Goal: Information Seeking & Learning: Learn about a topic

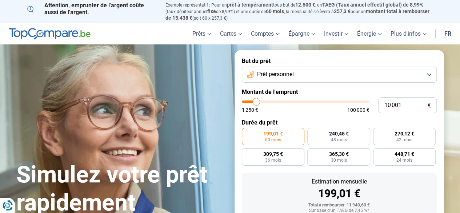
type input "8 500"
type input "8500"
type input "10 750"
type input "10750"
type input "12 500"
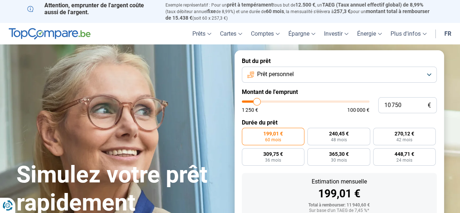
type input "12500"
type input "13 750"
type input "13750"
type input "14 500"
type input "14500"
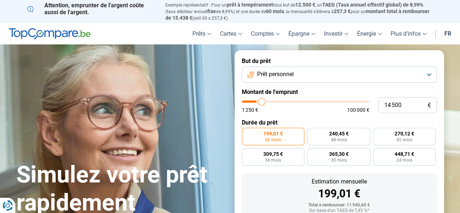
type input "15 750"
type input "15750"
type input "17 250"
type input "17250"
type input "18 750"
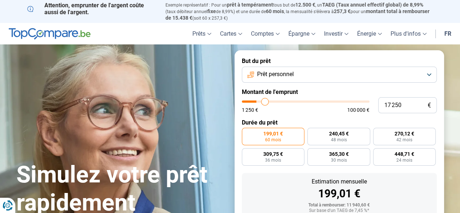
type input "18750"
type input "20 500"
type input "20500"
type input "21 250"
type input "21250"
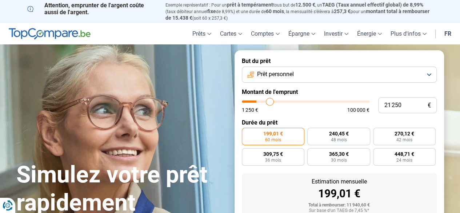
type input "21 500"
type input "21500"
type input "22 000"
type input "22000"
type input "22 500"
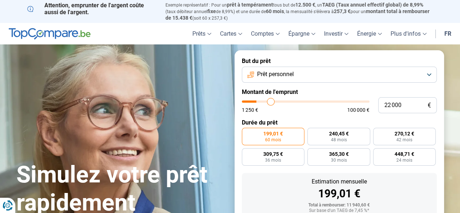
type input "22500"
type input "23 000"
type input "23000"
type input "24 250"
type input "24250"
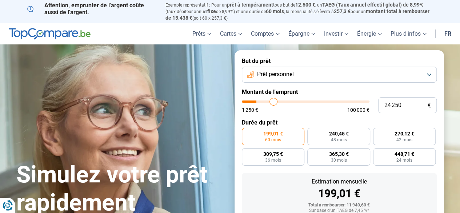
type input "26 500"
type input "26500"
type input "28 000"
type input "28000"
type input "29 000"
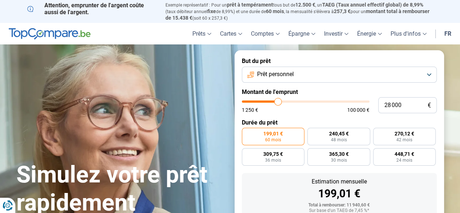
type input "29000"
type input "29 500"
type input "29500"
type input "29 750"
type input "29750"
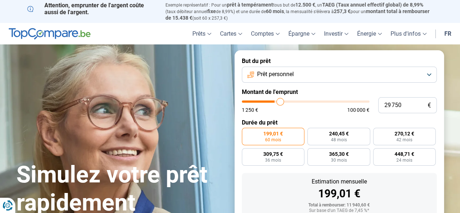
type input "31 000"
type input "31000"
type input "31 750"
type input "31750"
type input "33 000"
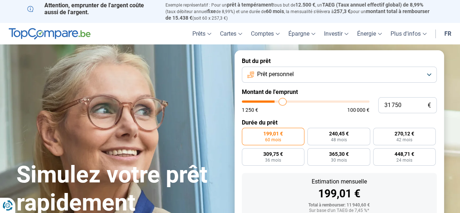
type input "33000"
type input "34 500"
type input "34500"
type input "36 000"
type input "36000"
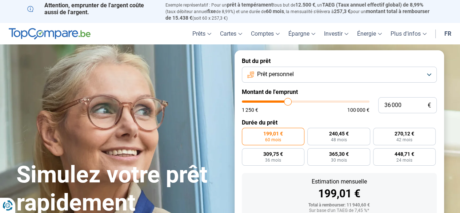
type input "37 500"
type input "37500"
type input "38 500"
type input "38500"
type input "38 750"
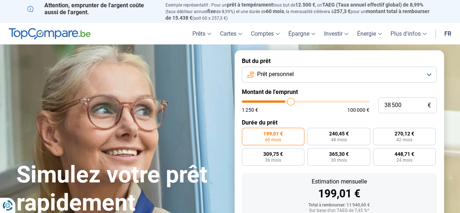
type input "38750"
type input "39 000"
type input "39000"
type input "39 500"
type input "39500"
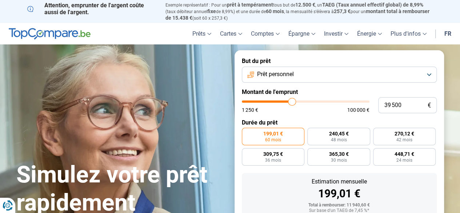
type input "40 500"
type input "40500"
type input "41 750"
type input "41750"
type input "43 250"
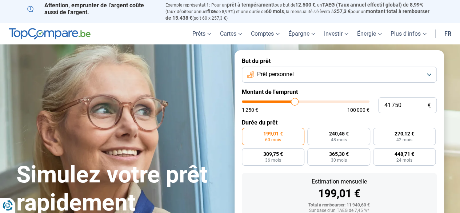
type input "43250"
type input "44 000"
type input "44000"
type input "44 750"
type input "44750"
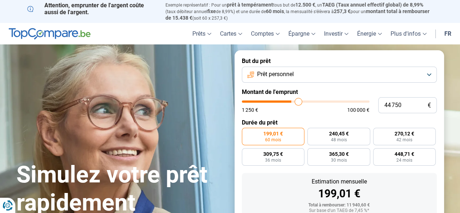
type input "45 000"
type input "45000"
type input "45 500"
type input "45500"
type input "45 750"
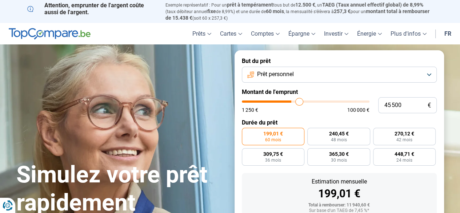
type input "45750"
type input "46 750"
type input "46750"
type input "47 750"
type input "47750"
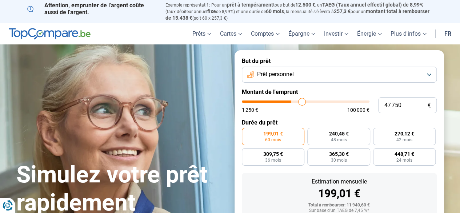
type input "49 250"
type input "49250"
type input "50 250"
type input "50250"
type input "50 750"
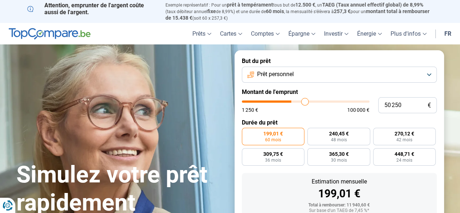
type input "50750"
type input "51 250"
type input "51250"
type input "52 750"
type input "52750"
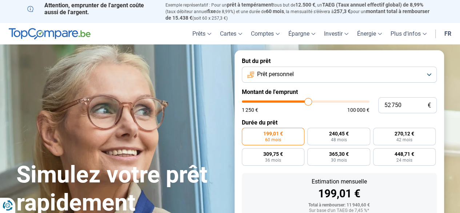
type input "53 250"
type input "53250"
type input "54 250"
type input "54250"
type input "56 000"
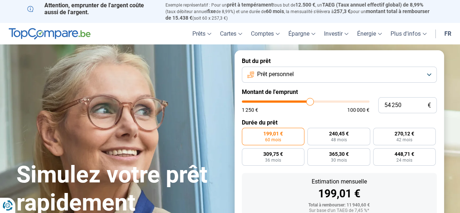
type input "56000"
type input "57 750"
type input "57750"
type input "58 750"
type input "58750"
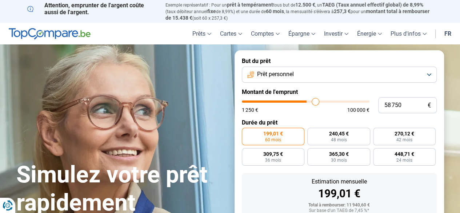
type input "59 500"
type input "59500"
type input "59 750"
type input "59750"
type input "60 500"
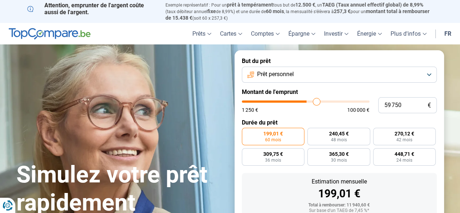
type input "60500"
type input "62 250"
type input "62250"
type input "63 000"
type input "63000"
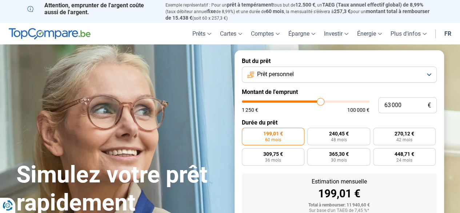
type input "63 750"
type input "63750"
type input "66 000"
type input "66000"
type input "68 500"
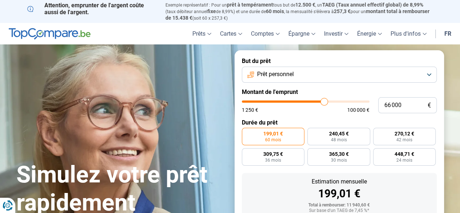
type input "68500"
type input "69 250"
type input "69250"
type input "69 500"
type input "69500"
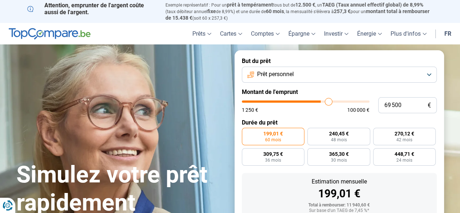
type input "69 750"
type input "69750"
type input "70 000"
type input "70000"
type input "71 000"
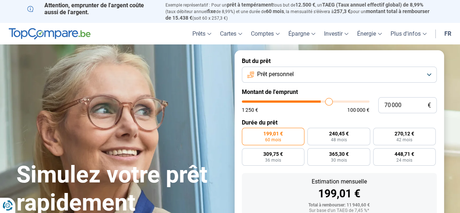
type input "71000"
type input "71 250"
type input "71250"
type input "71 500"
type input "71500"
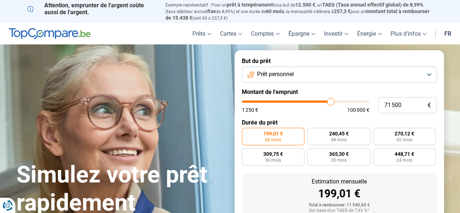
type input "73 250"
type input "73250"
type input "74 000"
type input "74000"
type input "74 500"
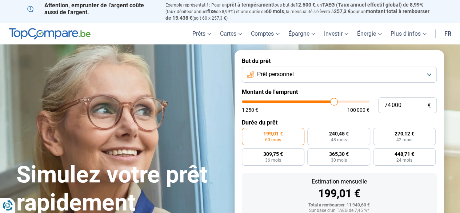
type input "74500"
type input "75 750"
type input "75750"
type input "76 750"
type input "76750"
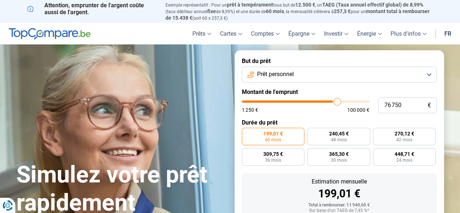
type input "77 000"
type input "77000"
type input "76 500"
type input "76500"
type input "75 250"
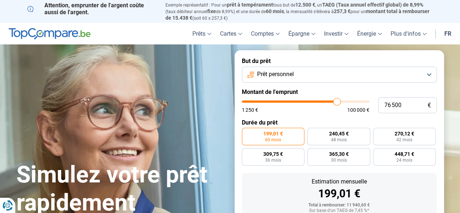
type input "75250"
type input "73 000"
type input "73000"
type input "73 500"
type input "73500"
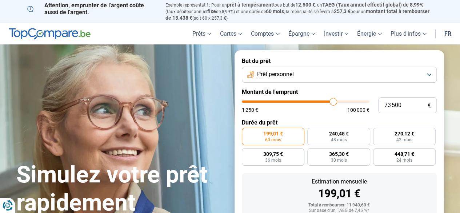
type input "74 000"
type input "74000"
type input "74 500"
type input "74500"
type input "75 000"
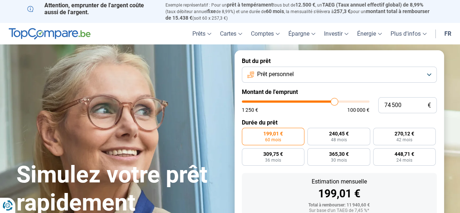
type input "75000"
type input "75 250"
drag, startPoint x: 253, startPoint y: 102, endPoint x: 335, endPoint y: 101, distance: 82.5
type input "75250"
click at [335, 101] on input "range" at bounding box center [306, 101] width 128 height 2
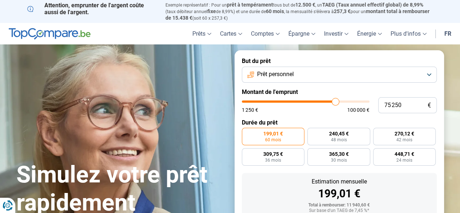
radio input "false"
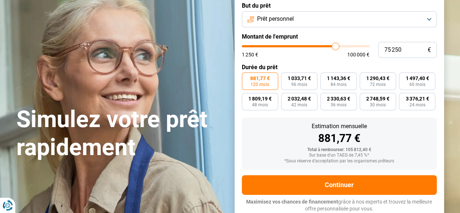
scroll to position [56, 0]
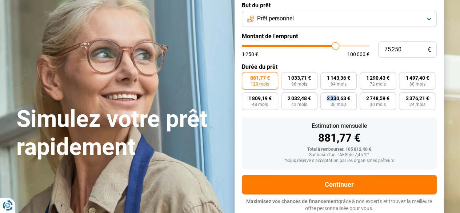
drag, startPoint x: 335, startPoint y: 101, endPoint x: 321, endPoint y: 93, distance: 16.6
click at [321, 93] on div "2 330,63 € 36 mois" at bounding box center [338, 100] width 36 height 17
click at [332, 63] on form "But du prêt Prêt personnel Montant de l'emprunt 75 250 € 1 250 € 100 000 € Duré…" at bounding box center [338, 107] width 209 height 224
type input "75 000"
type input "75000"
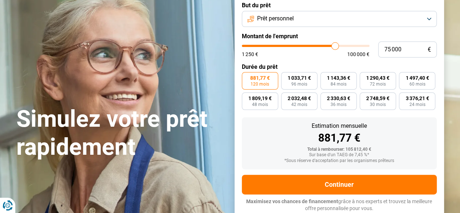
type input "74 250"
type input "74250"
type input "74 000"
type input "74000"
type input "74 250"
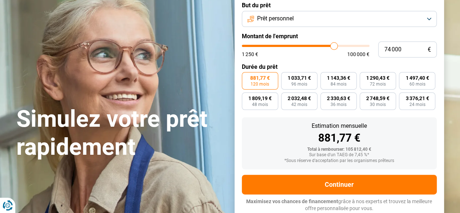
type input "74250"
type input "74 500"
type input "74500"
type input "74 750"
type input "74750"
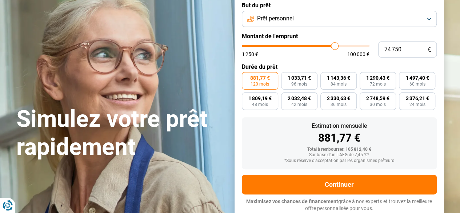
type input "75 000"
type input "75000"
type input "75 250"
type input "75250"
type input "75 500"
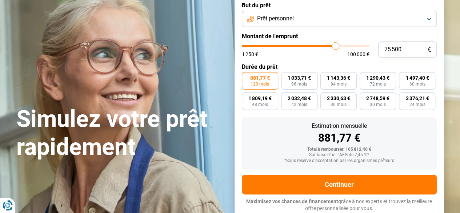
type input "75500"
type input "75 250"
type input "75250"
type input "75 000"
type input "75000"
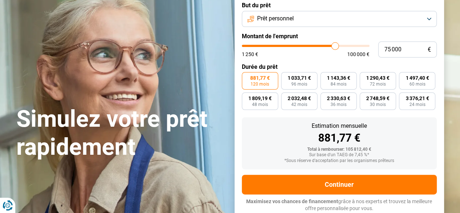
type input "74 750"
type input "74750"
type input "74 500"
type input "74500"
type input "75 000"
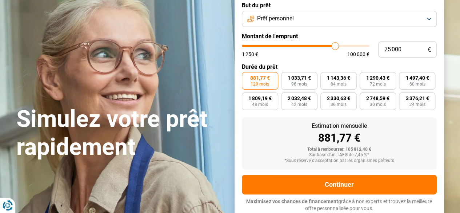
type input "75000"
click at [335, 47] on input "range" at bounding box center [306, 46] width 128 height 2
